Goal: Information Seeking & Learning: Learn about a topic

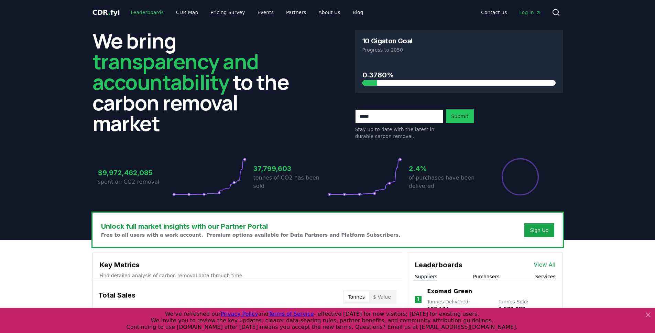
click at [145, 12] on link "Leaderboards" at bounding box center [147, 12] width 44 height 12
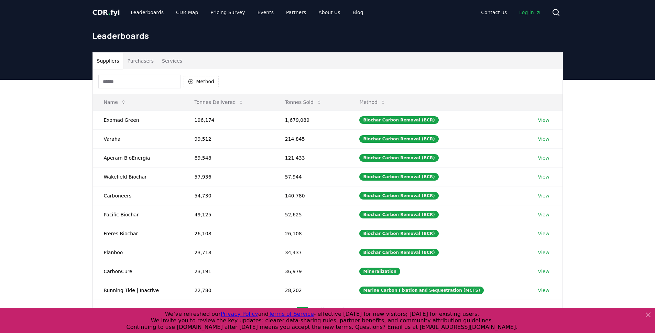
click at [168, 55] on button "Services" at bounding box center [172, 61] width 29 height 17
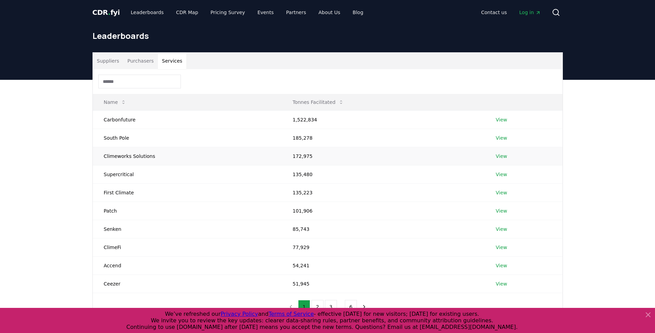
click at [497, 155] on link "View" at bounding box center [501, 156] width 11 height 7
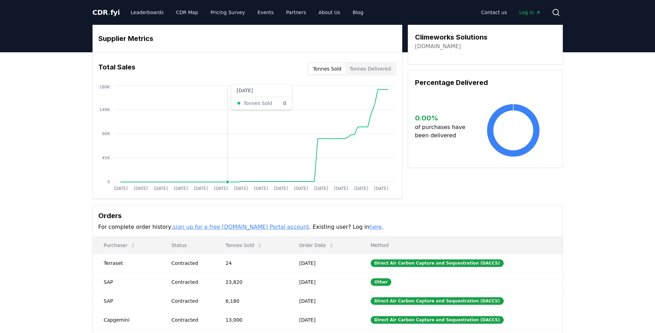
scroll to position [162, 0]
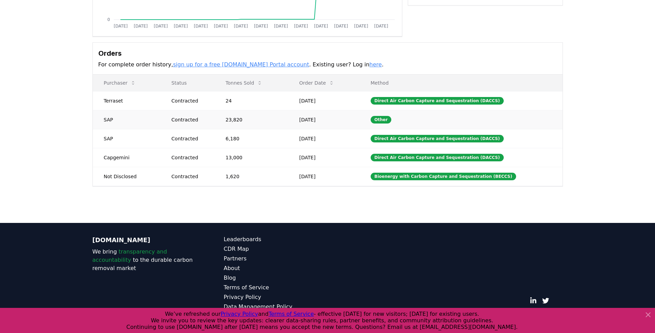
click at [257, 115] on td "23,820" at bounding box center [252, 119] width 74 height 19
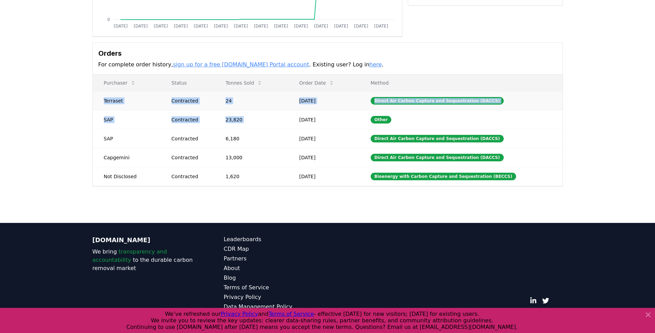
drag, startPoint x: 257, startPoint y: 115, endPoint x: 120, endPoint y: 107, distance: 136.7
click at [120, 107] on tbody "Terraset Contracted 24 [DATE] Direct Air Carbon Capture and Sequestration (DACC…" at bounding box center [328, 138] width 470 height 95
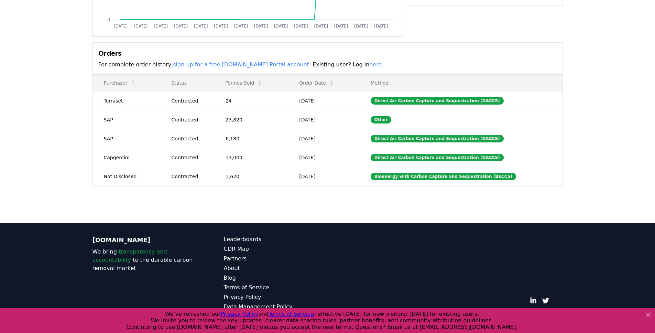
click at [80, 111] on div "Supplier Metrics Total Sales Tonnes Sold Tonnes Delivered [DATE] [DATE] [DATE] …" at bounding box center [327, 52] width 655 height 324
drag, startPoint x: 91, startPoint y: 100, endPoint x: 361, endPoint y: 180, distance: 281.5
click at [361, 181] on div "Supplier Metrics Total Sales Tonnes Sold Tonnes Delivered [DATE] [DATE] [DATE] …" at bounding box center [327, 24] width 481 height 324
click at [350, 174] on td "[DATE]" at bounding box center [324, 176] width 72 height 19
drag, startPoint x: 350, startPoint y: 174, endPoint x: 89, endPoint y: 98, distance: 272.2
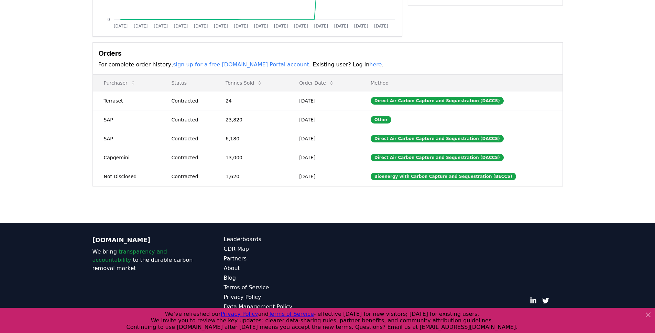
click at [89, 98] on div "Supplier Metrics Total Sales Tonnes Sold Tonnes Delivered [DATE] [DATE] [DATE] …" at bounding box center [327, 24] width 481 height 324
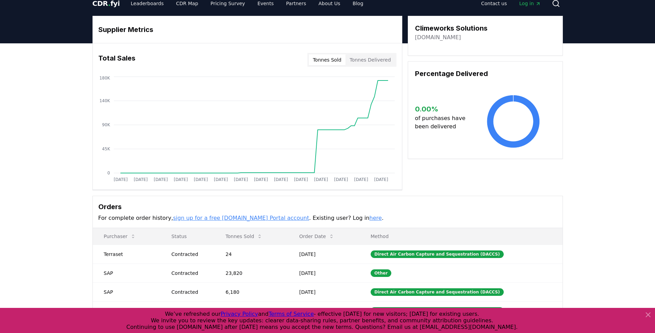
scroll to position [0, 0]
